Goal: Transaction & Acquisition: Download file/media

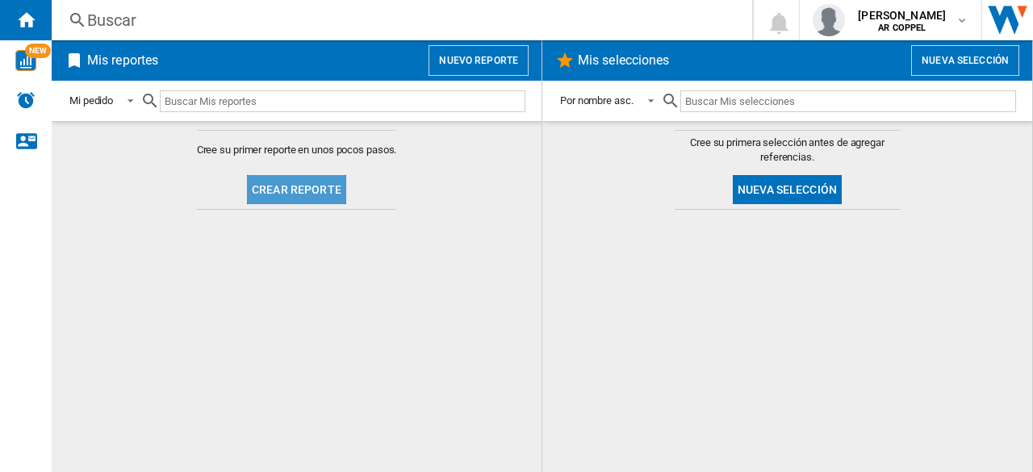
click at [309, 192] on button "Crear reporte" at bounding box center [296, 189] width 99 height 29
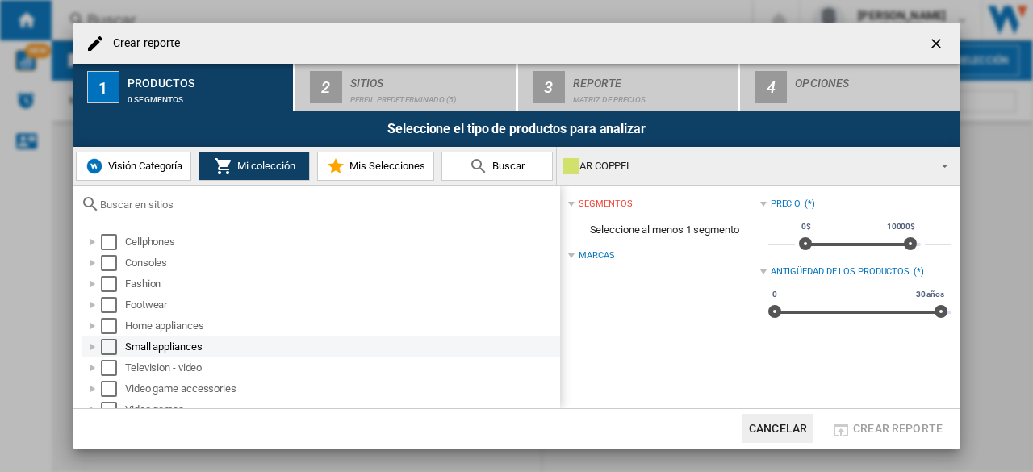
scroll to position [11, 0]
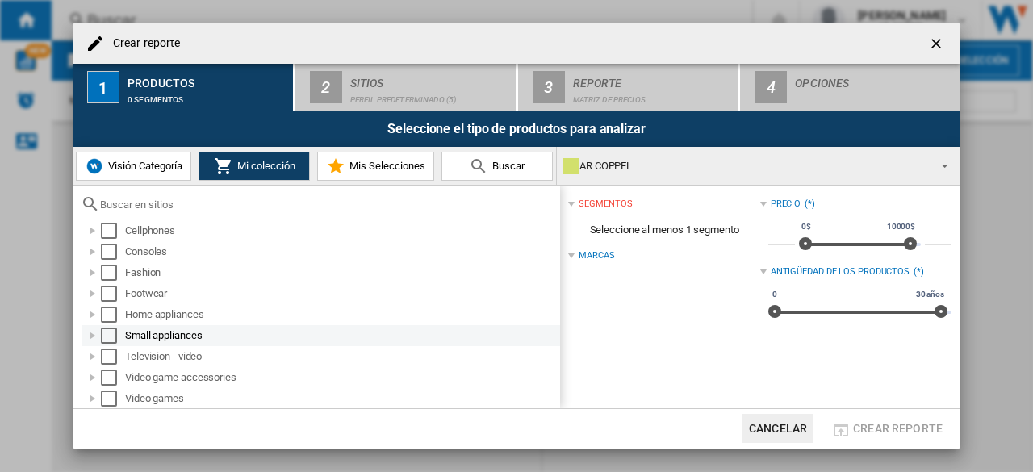
click at [93, 337] on div at bounding box center [93, 336] width 16 height 16
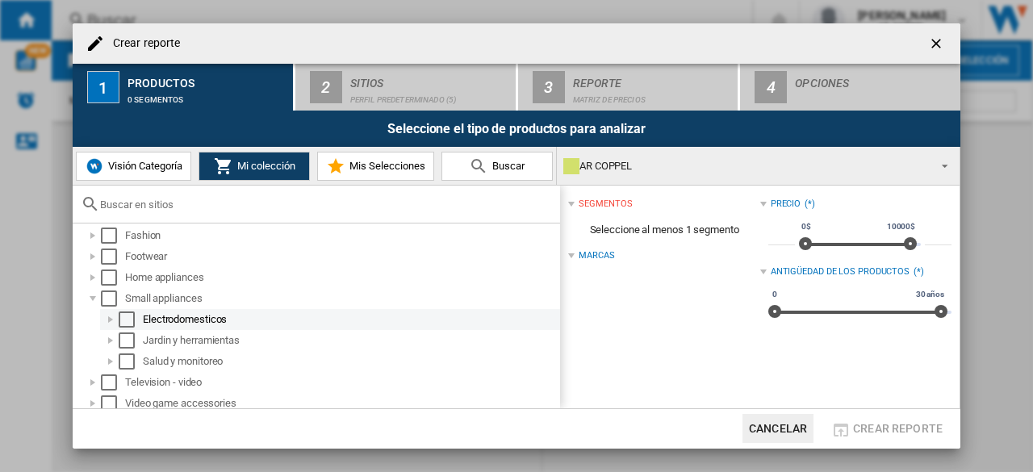
scroll to position [74, 0]
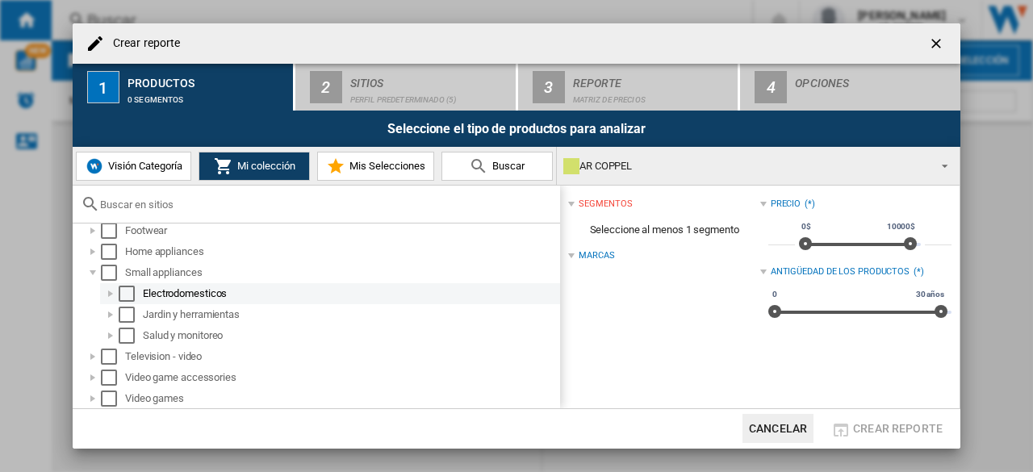
click at [109, 294] on div at bounding box center [111, 294] width 16 height 16
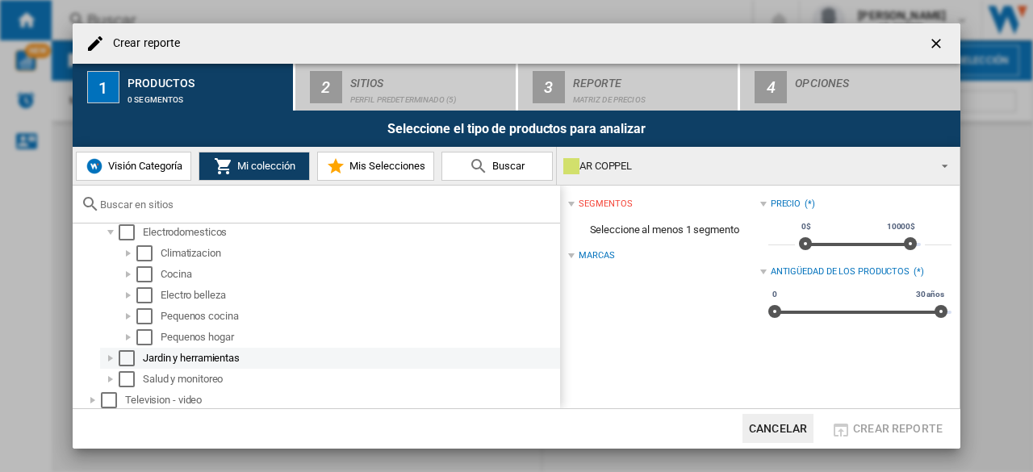
scroll to position [155, 0]
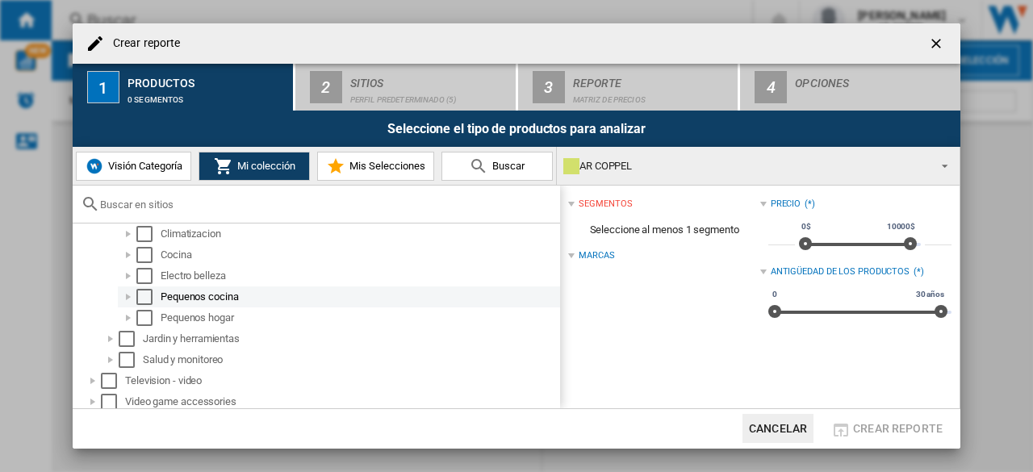
drag, startPoint x: 128, startPoint y: 296, endPoint x: 149, endPoint y: 286, distance: 22.7
click at [129, 296] on div at bounding box center [128, 297] width 16 height 16
click at [131, 296] on div at bounding box center [128, 297] width 16 height 16
drag, startPoint x: 144, startPoint y: 279, endPoint x: 145, endPoint y: 298, distance: 19.4
click at [144, 282] on div "Select" at bounding box center [144, 276] width 16 height 16
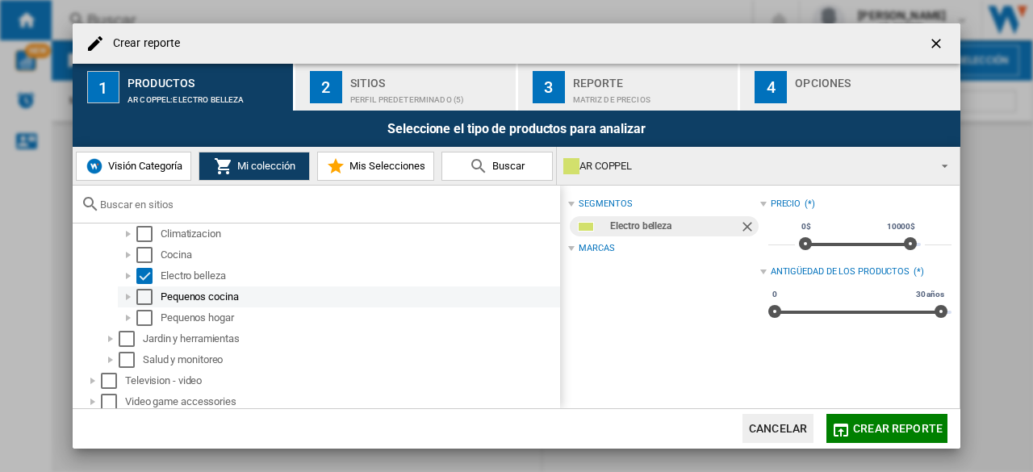
click at [145, 298] on div "Select" at bounding box center [144, 297] width 16 height 16
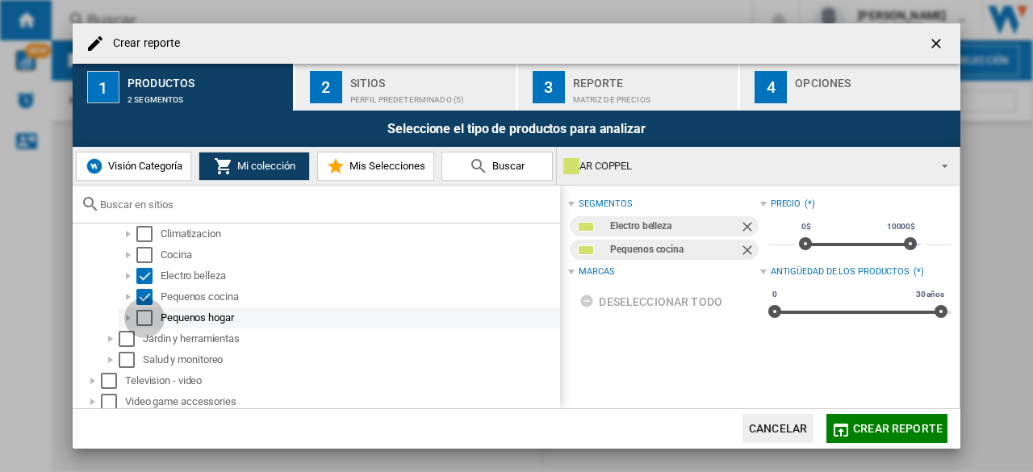
click at [150, 314] on div "Select" at bounding box center [144, 318] width 16 height 16
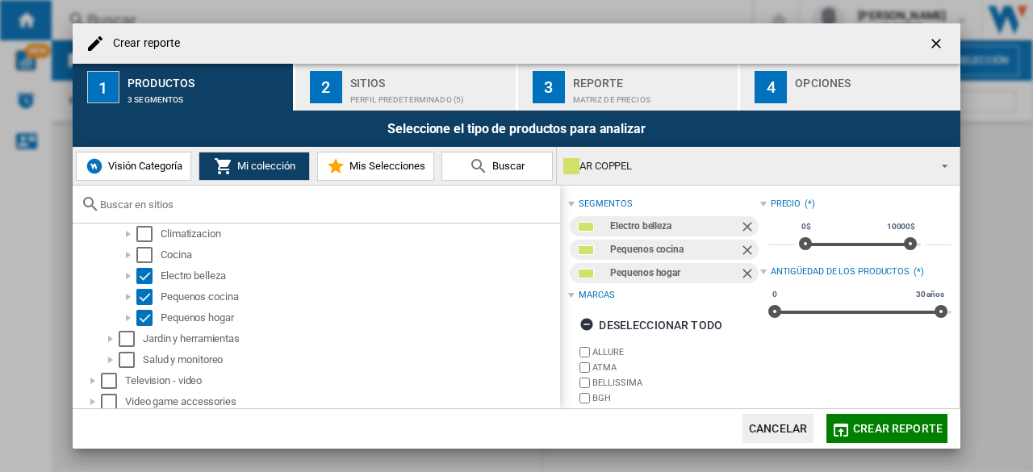
click at [894, 413] on md-dialog-actions "Cancelar Crear reporte" at bounding box center [517, 428] width 888 height 40
click at [886, 427] on span "Crear reporte" at bounding box center [898, 428] width 90 height 13
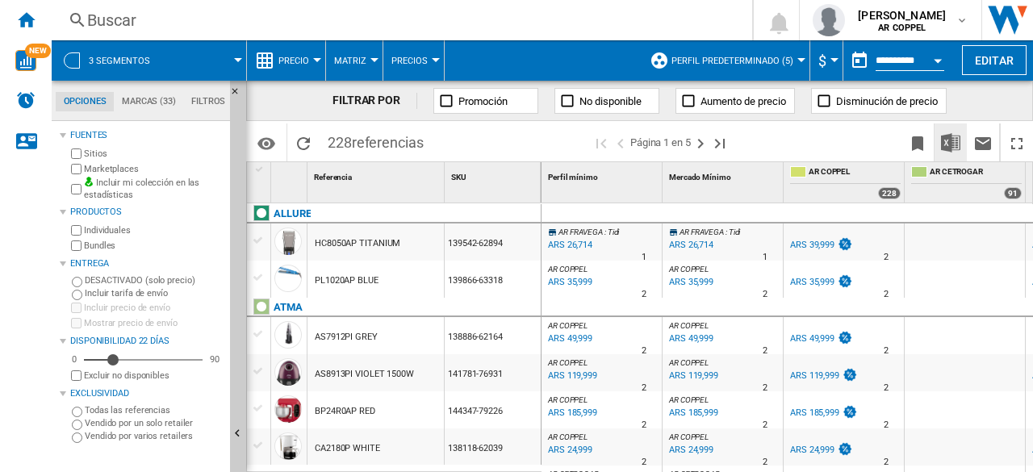
click at [965, 144] on button "Descargar en Excel" at bounding box center [951, 143] width 32 height 38
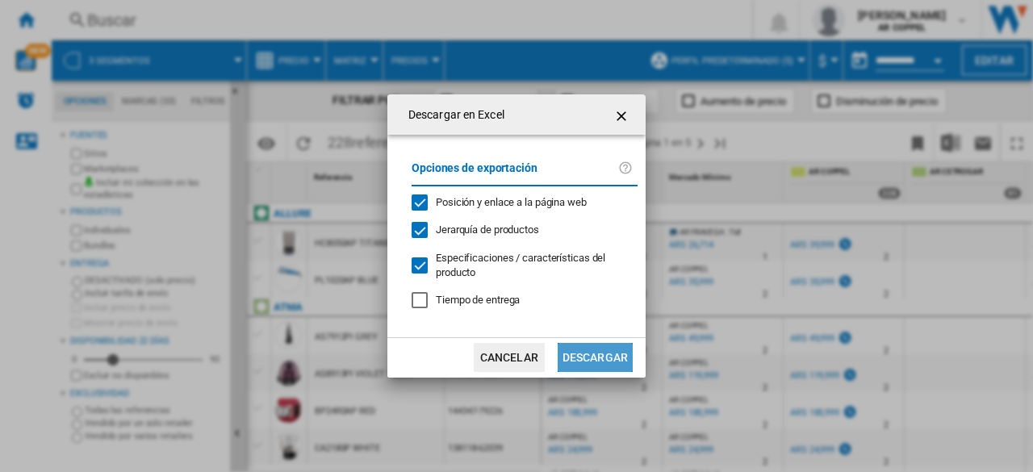
click at [594, 355] on button "Descargar" at bounding box center [595, 357] width 75 height 29
